Goal: Communication & Community: Answer question/provide support

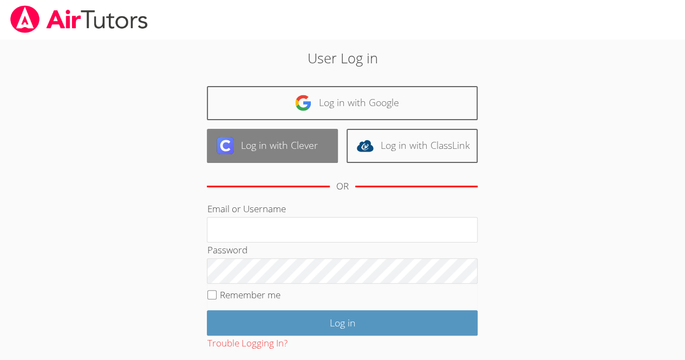
click at [259, 151] on link "Log in with Clever" at bounding box center [272, 146] width 131 height 34
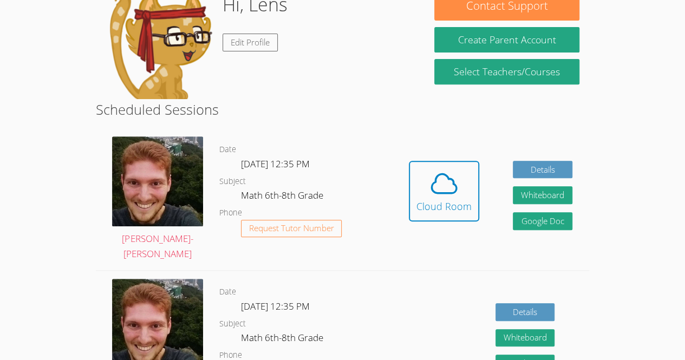
scroll to position [192, 0]
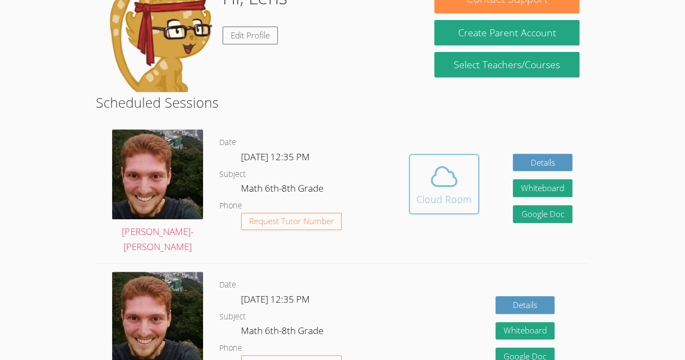
click at [426, 175] on span at bounding box center [443, 176] width 55 height 30
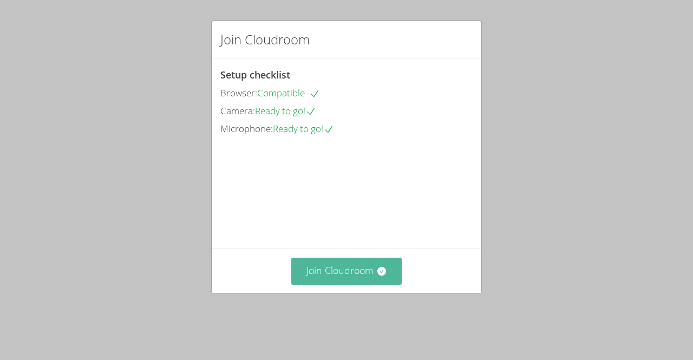
click at [339, 284] on button "Join Cloudroom" at bounding box center [346, 271] width 111 height 27
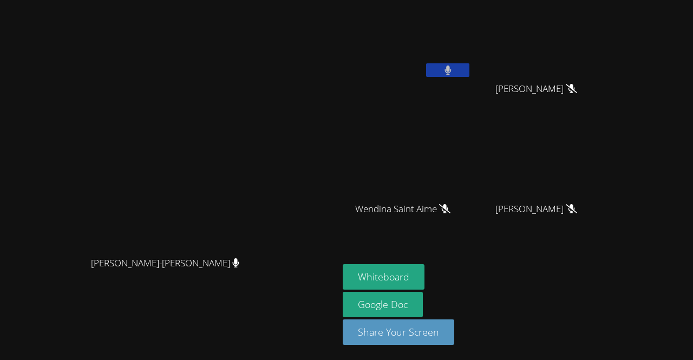
click at [470, 69] on button at bounding box center [447, 70] width 43 height 14
click at [88, 186] on video at bounding box center [169, 159] width 162 height 186
click at [470, 65] on button at bounding box center [447, 70] width 43 height 14
click at [451, 212] on icon at bounding box center [444, 208] width 11 height 9
click at [451, 74] on icon at bounding box center [448, 70] width 6 height 9
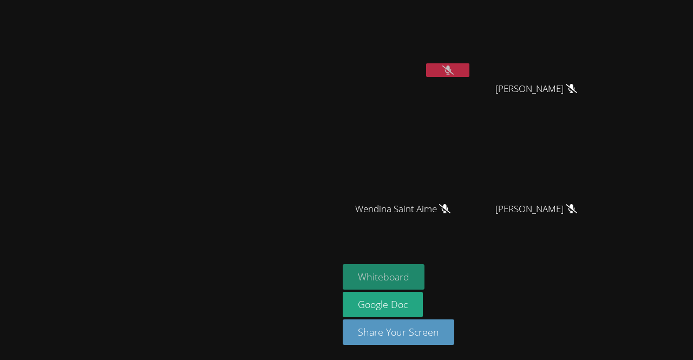
click at [425, 275] on button "Whiteboard" at bounding box center [384, 276] width 82 height 25
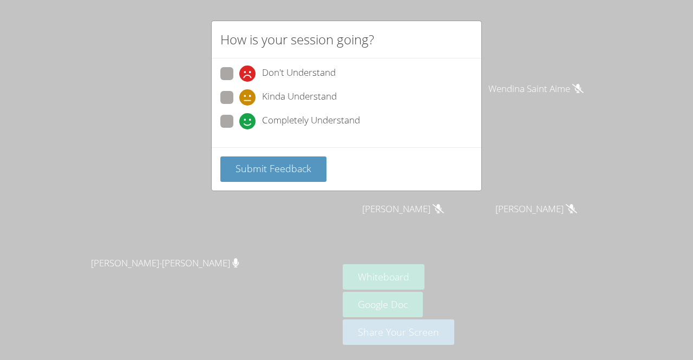
click at [239, 129] on span at bounding box center [239, 129] width 0 height 0
click at [239, 117] on input "Completely Understand" at bounding box center [243, 119] width 9 height 9
radio input "true"
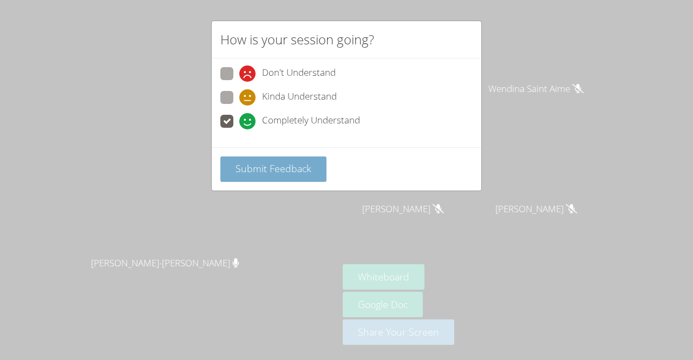
click at [278, 175] on button "Submit Feedback" at bounding box center [273, 169] width 106 height 25
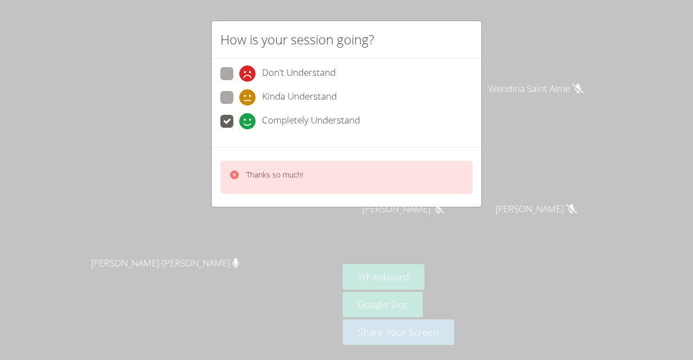
click at [315, 185] on div "Thanks so much!" at bounding box center [346, 177] width 252 height 33
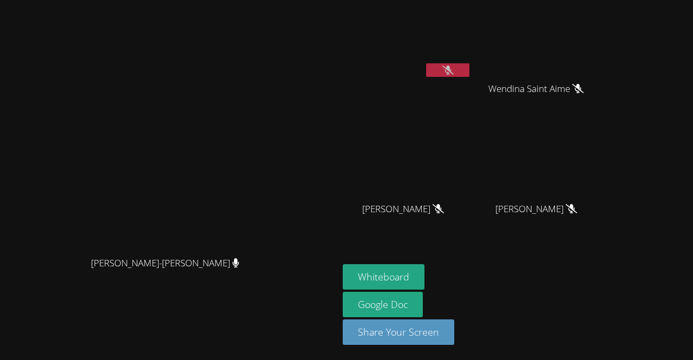
click at [251, 109] on video at bounding box center [169, 159] width 162 height 186
